Goal: Find specific page/section: Find specific page/section

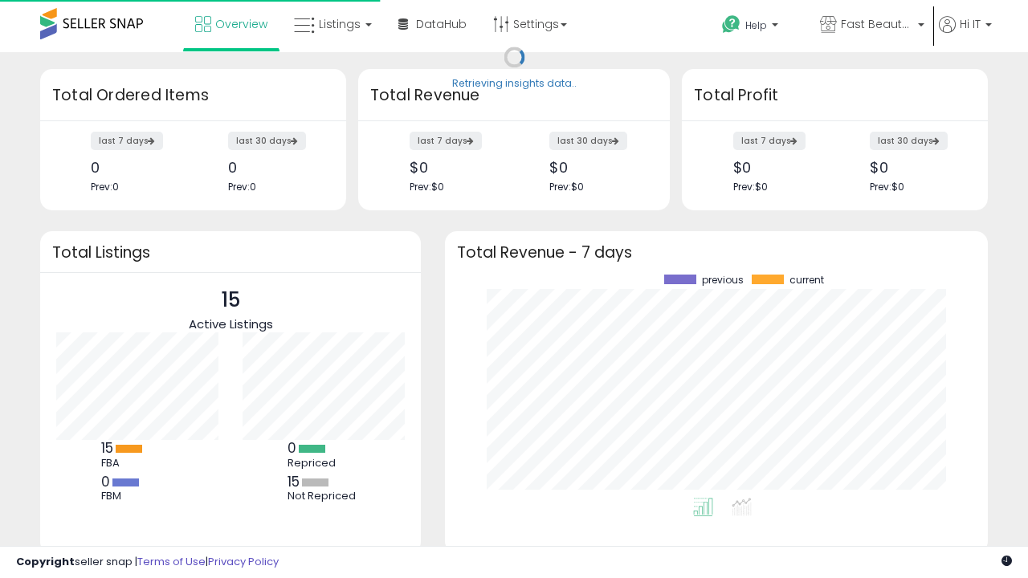
scroll to position [223, 511]
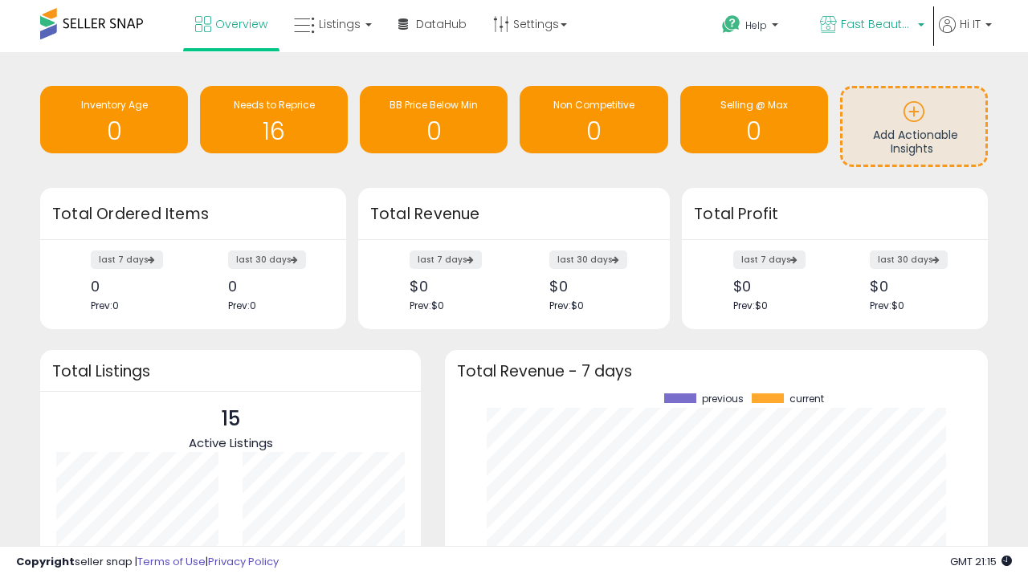
click at [870, 26] on span "Fast Beauty ([GEOGRAPHIC_DATA])" at bounding box center [877, 24] width 72 height 16
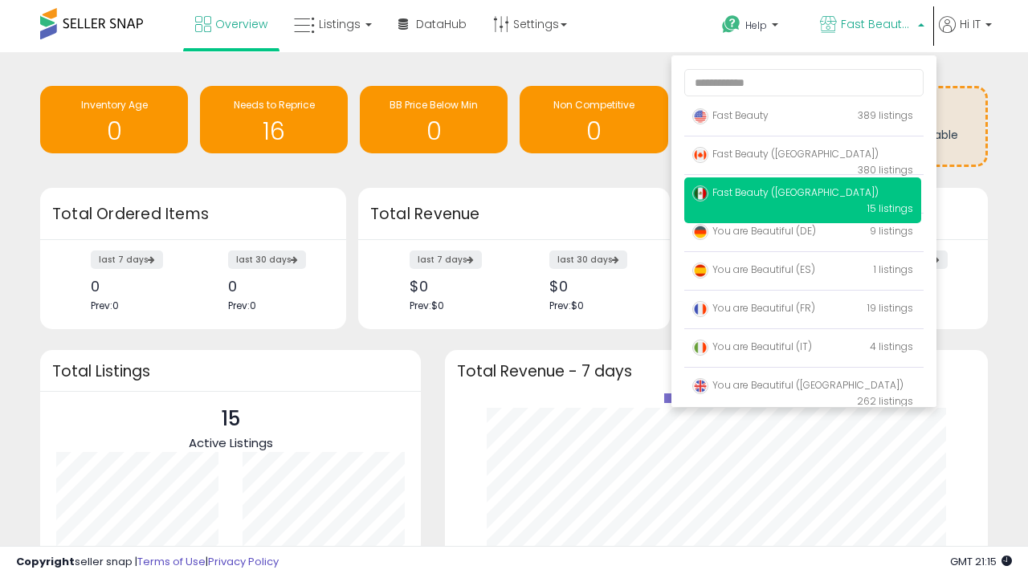
click at [802, 388] on span "You are Beautiful ([GEOGRAPHIC_DATA])" at bounding box center [797, 385] width 211 height 14
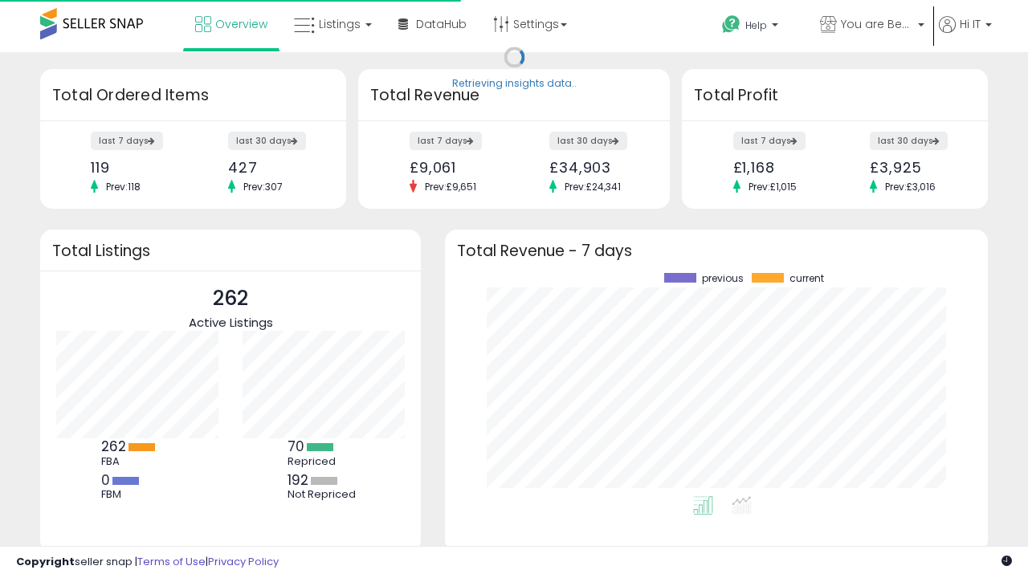
scroll to position [223, 511]
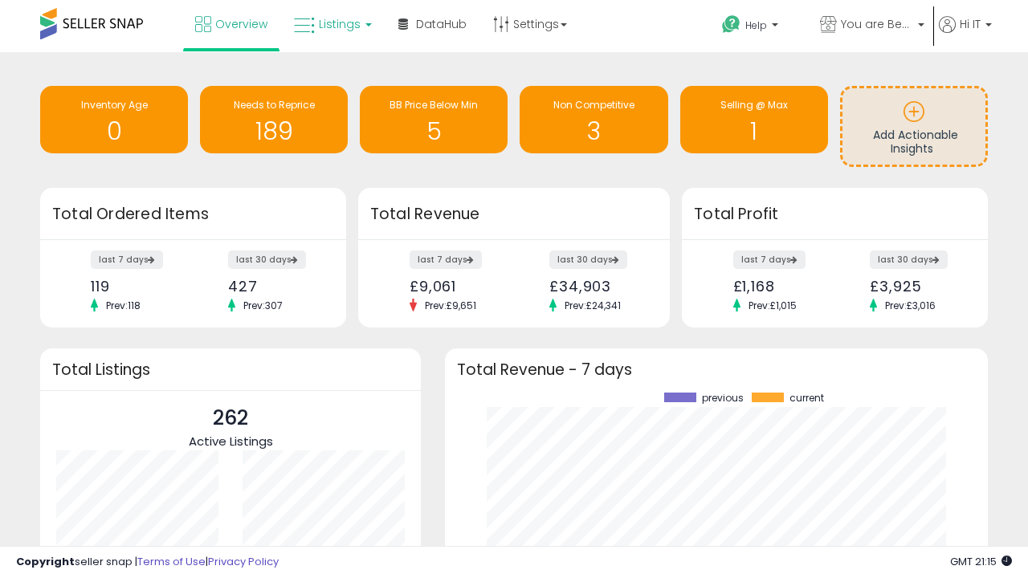
click at [331, 24] on span "Listings" at bounding box center [340, 24] width 42 height 16
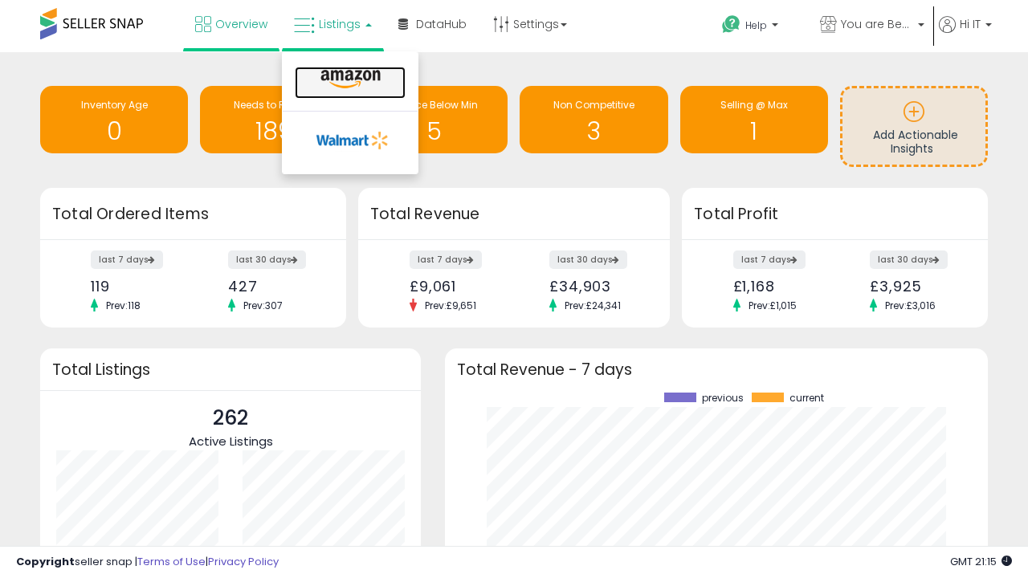
click at [349, 80] on icon at bounding box center [351, 79] width 70 height 21
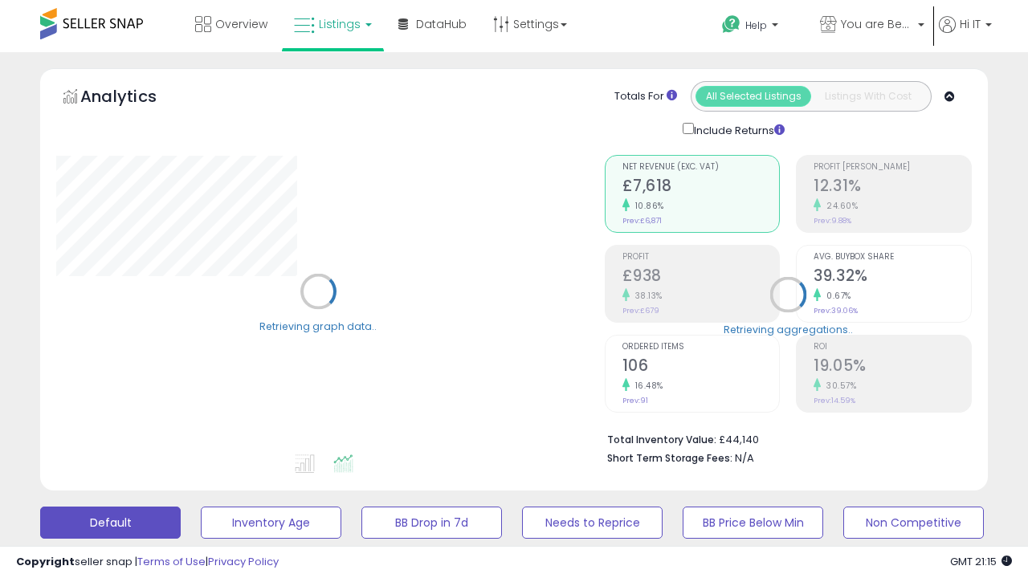
scroll to position [312, 0]
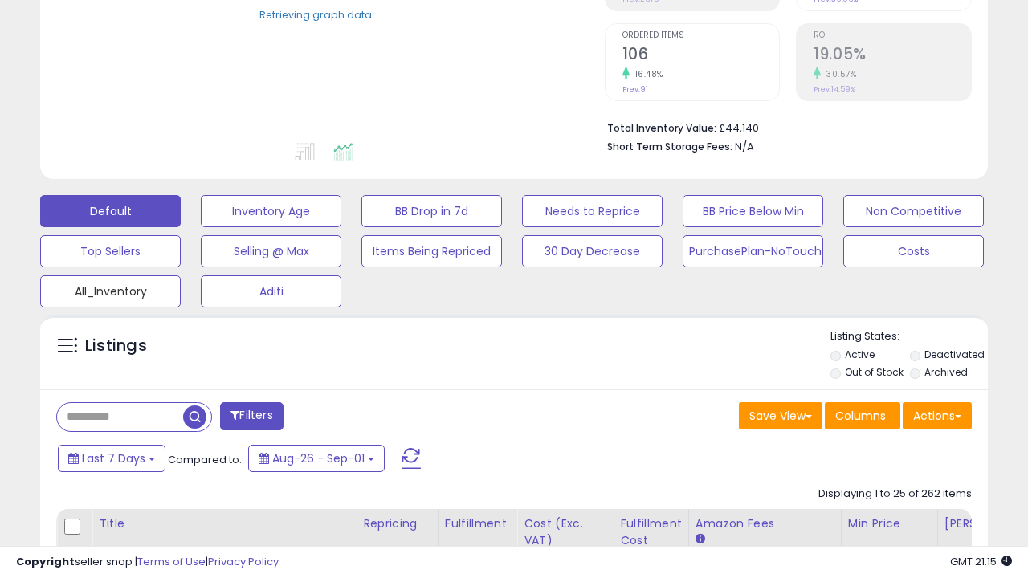
click at [110, 288] on button "All_Inventory" at bounding box center [110, 291] width 141 height 32
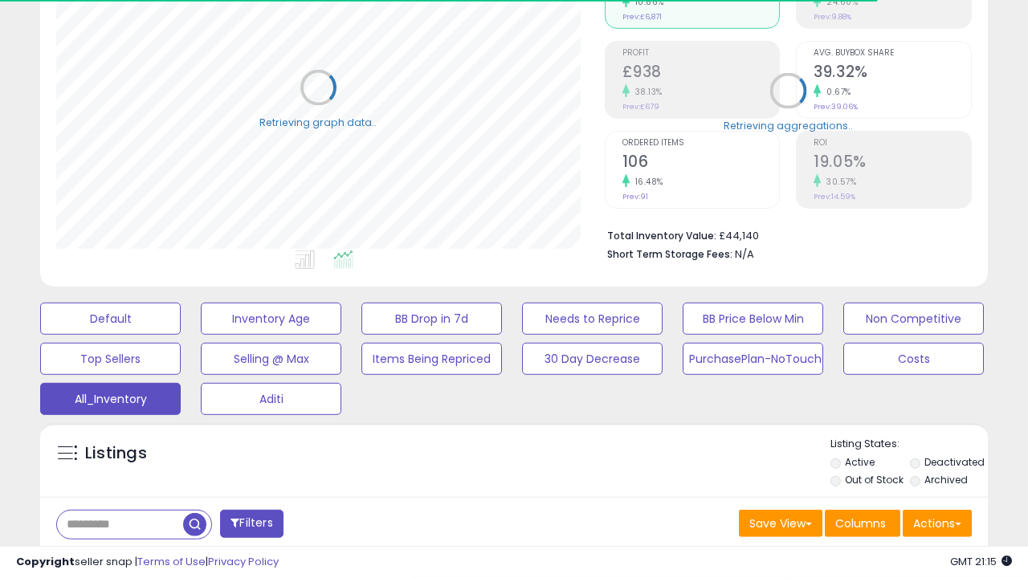
scroll to position [463, 0]
